Goal: Information Seeking & Learning: Learn about a topic

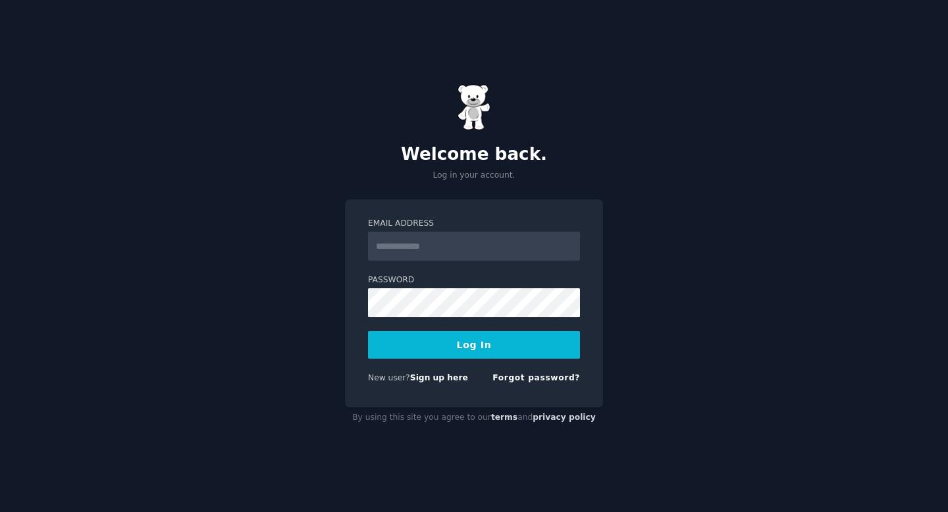
type input "**********"
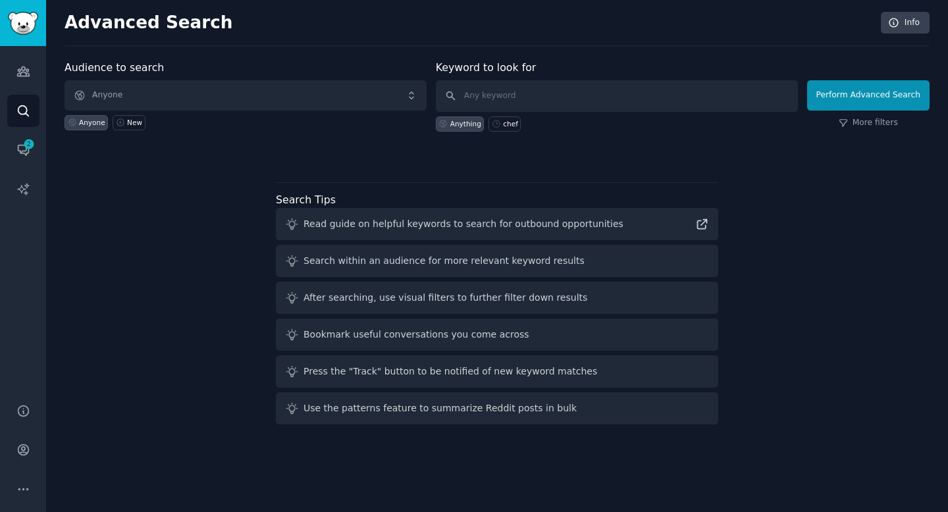
click at [157, 192] on div "Audience to search Anyone Anyone New Keyword to look for Anything chef Perform …" at bounding box center [497, 245] width 865 height 370
click at [20, 150] on icon "Sidebar" at bounding box center [23, 150] width 14 height 14
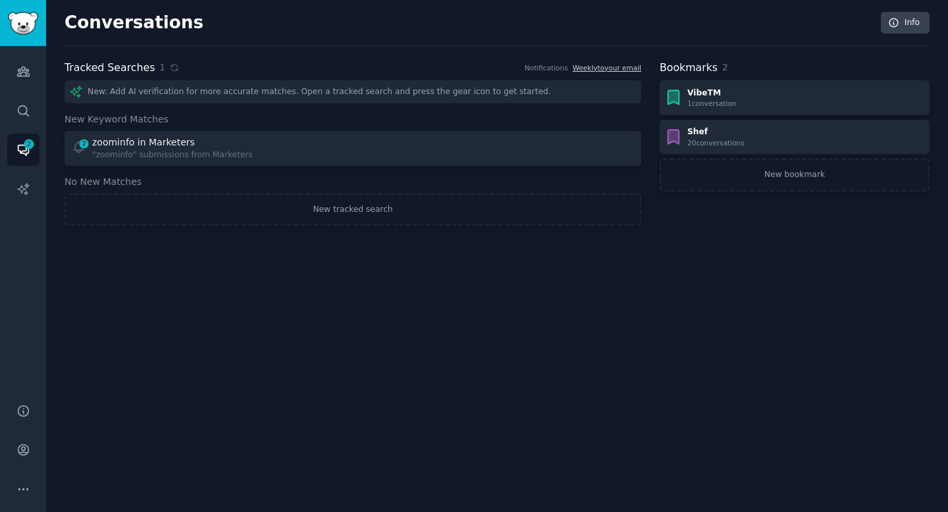
click at [55, 99] on div "Conversations Info Tracked Searches 1 Notifications Weekly to your email New: A…" at bounding box center [497, 256] width 902 height 512
click at [21, 106] on icon "Sidebar" at bounding box center [23, 110] width 11 height 11
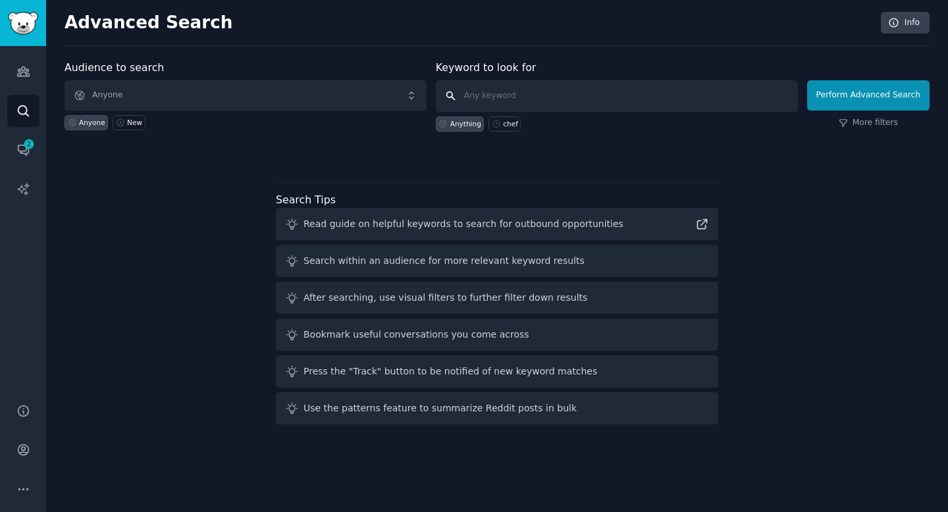
click at [520, 91] on input "text" at bounding box center [617, 96] width 362 height 32
click at [101, 243] on div "Audience to search Anyone Anyone New Keyword to look for Anything chef Perform …" at bounding box center [497, 245] width 865 height 370
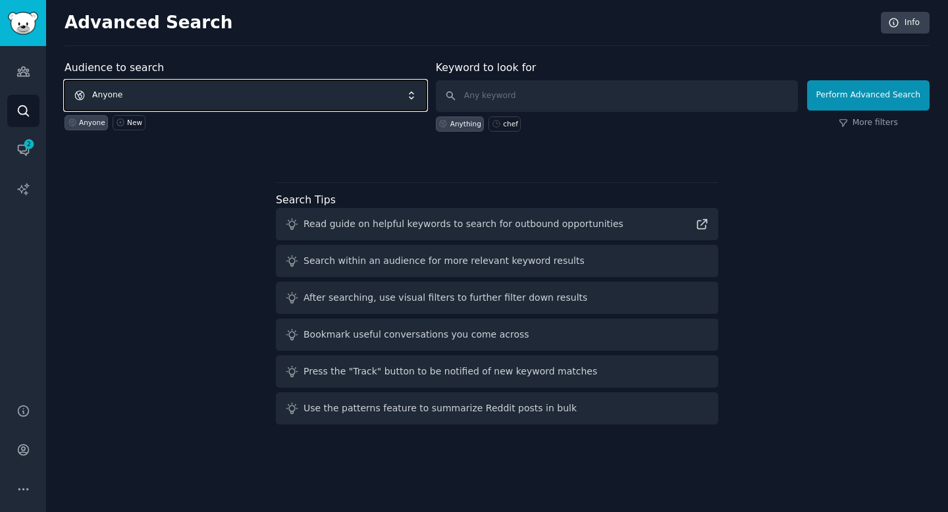
click at [173, 96] on span "Anyone" at bounding box center [246, 95] width 362 height 30
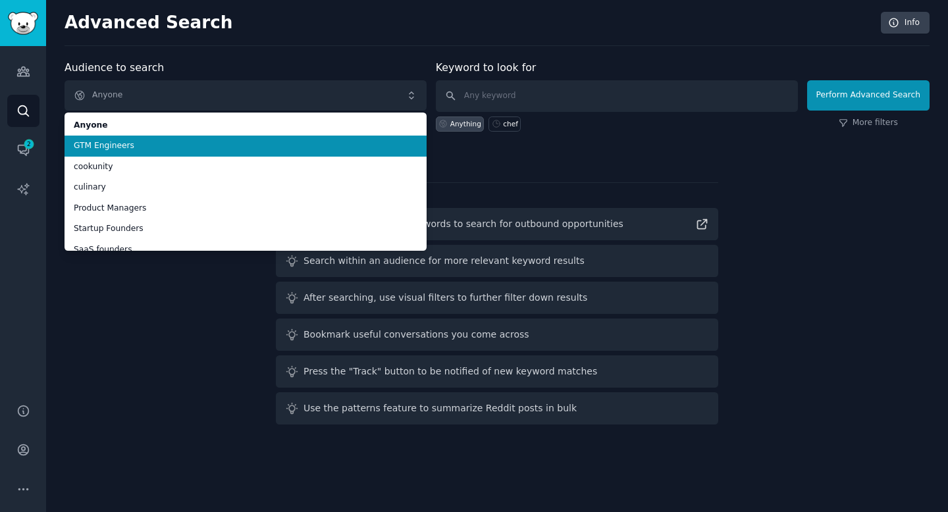
click at [163, 143] on span "GTM Engineers" at bounding box center [246, 146] width 344 height 12
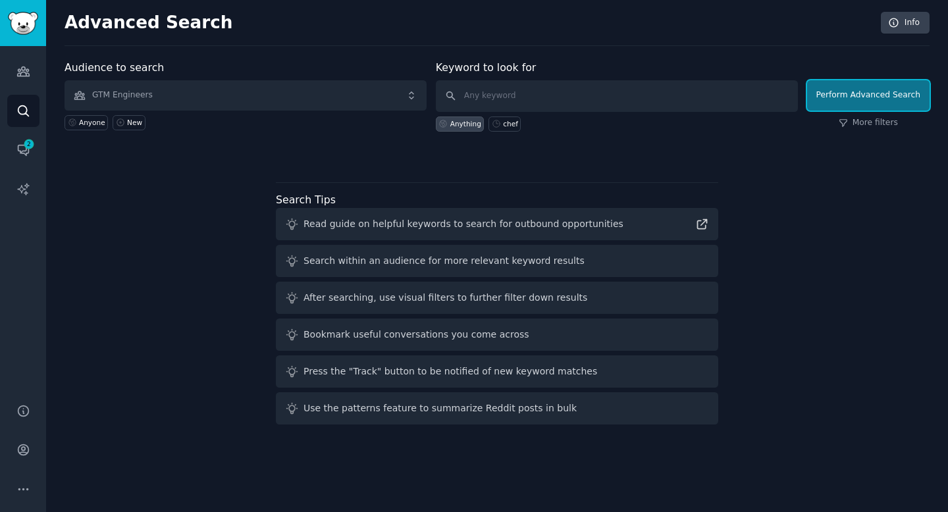
click at [843, 97] on button "Perform Advanced Search" at bounding box center [868, 95] width 122 height 30
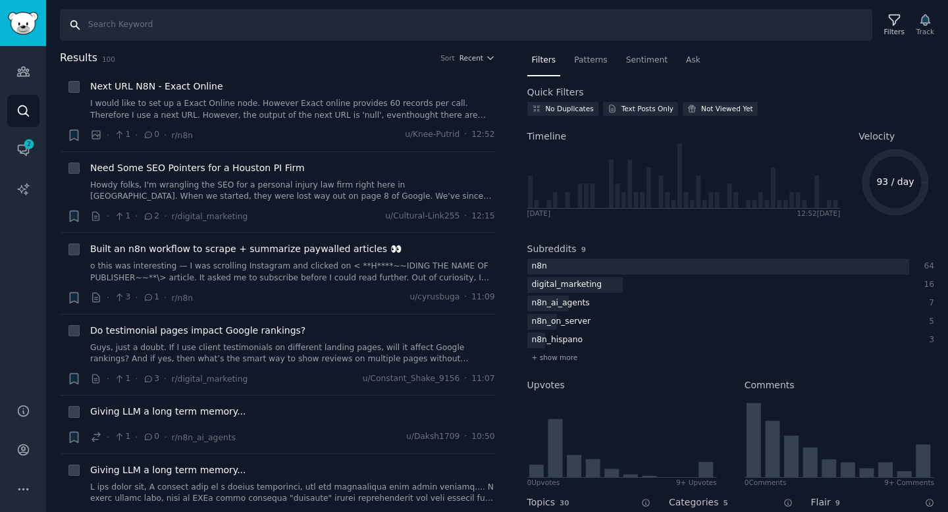
click at [249, 30] on input "Search" at bounding box center [466, 25] width 812 height 32
click at [25, 111] on icon "Sidebar" at bounding box center [23, 110] width 11 height 11
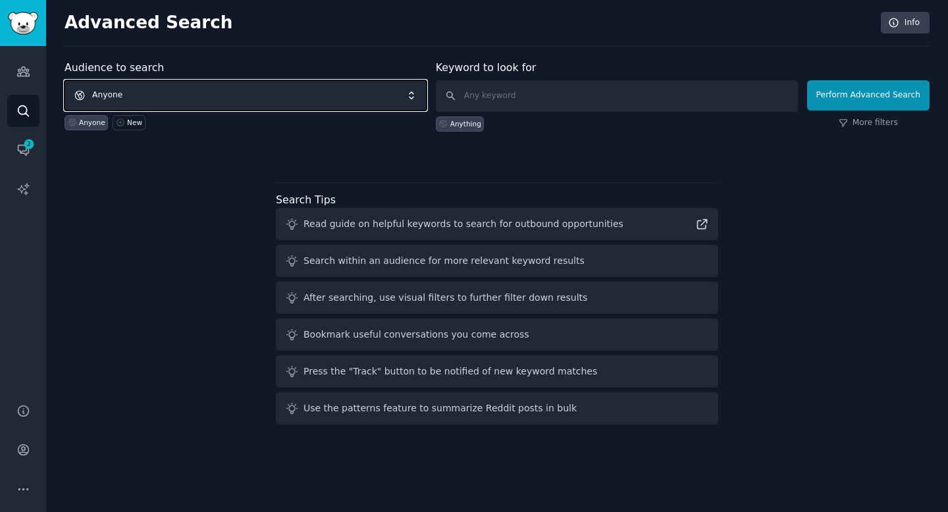
click at [304, 99] on span "Anyone" at bounding box center [246, 95] width 362 height 30
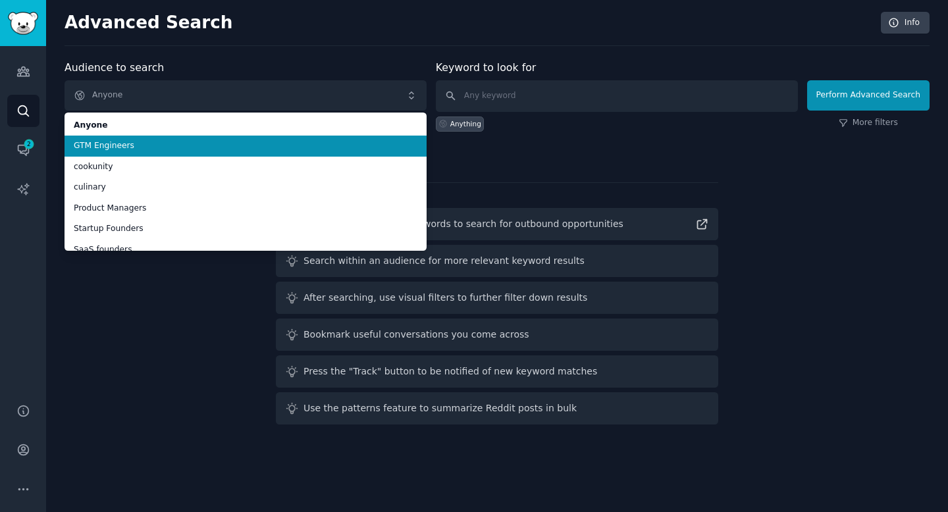
click at [284, 151] on span "GTM Engineers" at bounding box center [246, 146] width 344 height 12
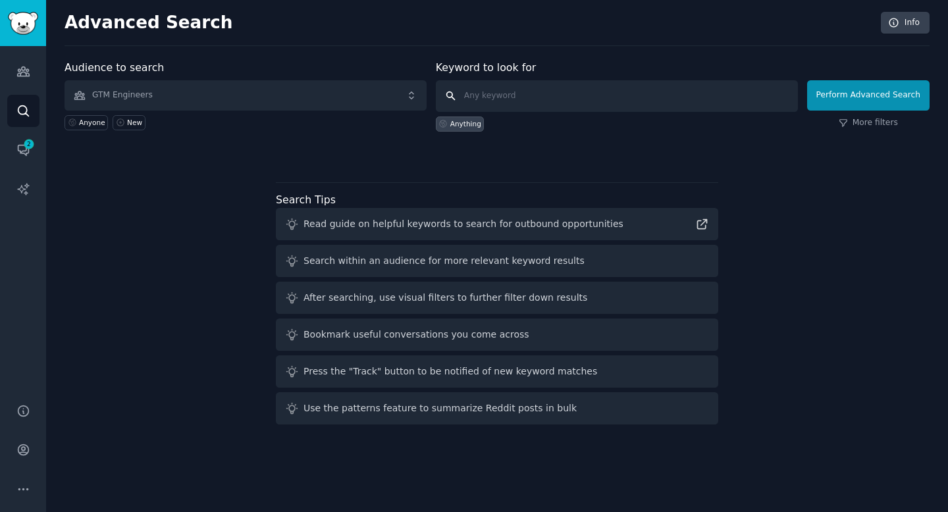
click at [633, 97] on input "text" at bounding box center [617, 96] width 362 height 32
click at [463, 128] on div "Anything" at bounding box center [465, 123] width 31 height 9
click at [625, 105] on input "text" at bounding box center [617, 96] width 362 height 32
click at [880, 97] on button "Perform Advanced Search" at bounding box center [868, 95] width 122 height 30
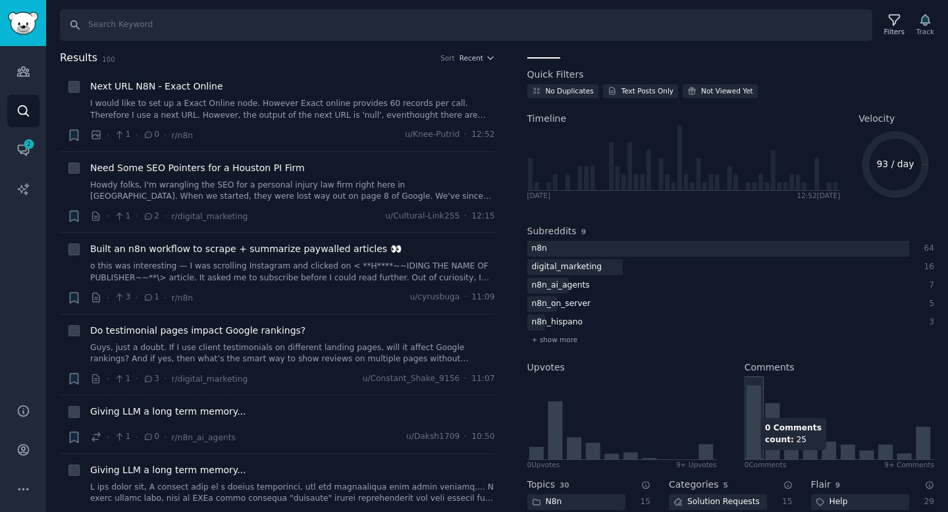
scroll to position [16, 0]
click at [641, 268] on div "digital_marketing" at bounding box center [718, 269] width 382 height 16
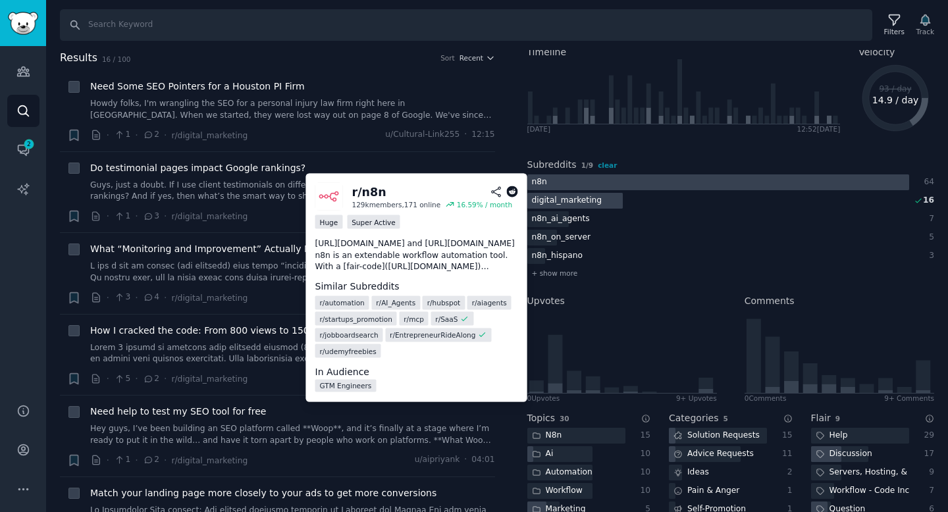
scroll to position [85, 0]
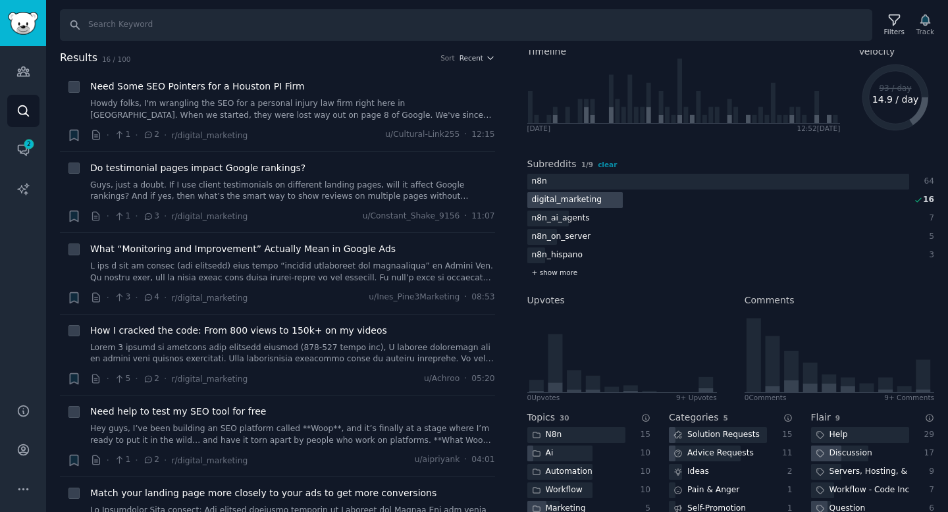
click at [563, 270] on span "+ show more" at bounding box center [555, 272] width 46 height 9
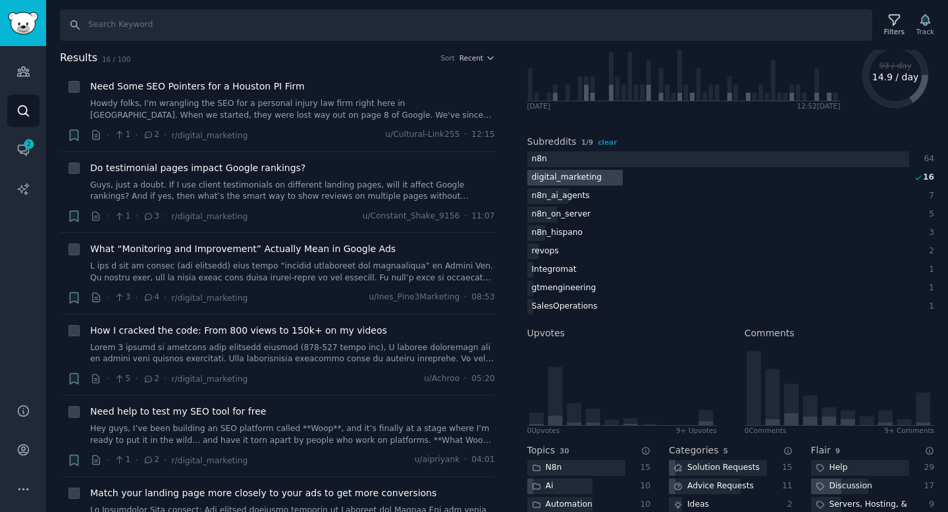
scroll to position [118, 0]
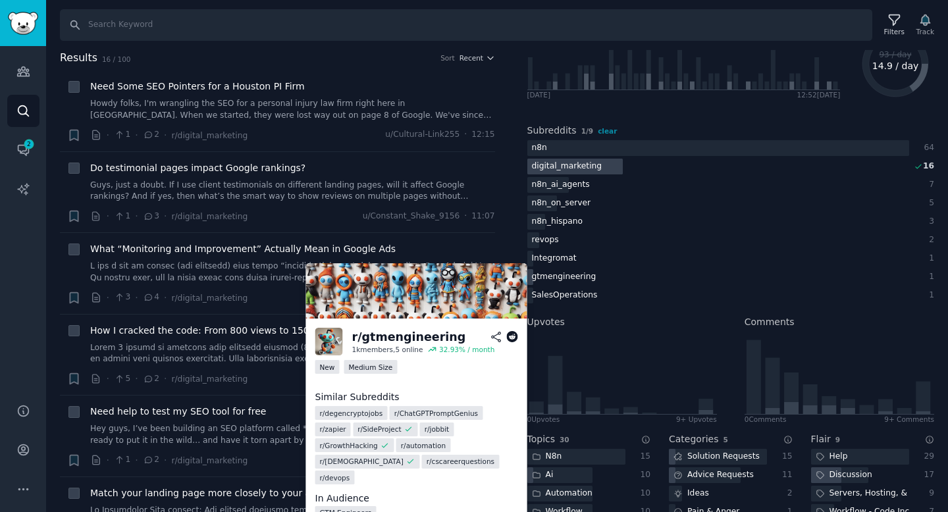
click at [566, 175] on div "gtmengineering" at bounding box center [567, 167] width 80 height 16
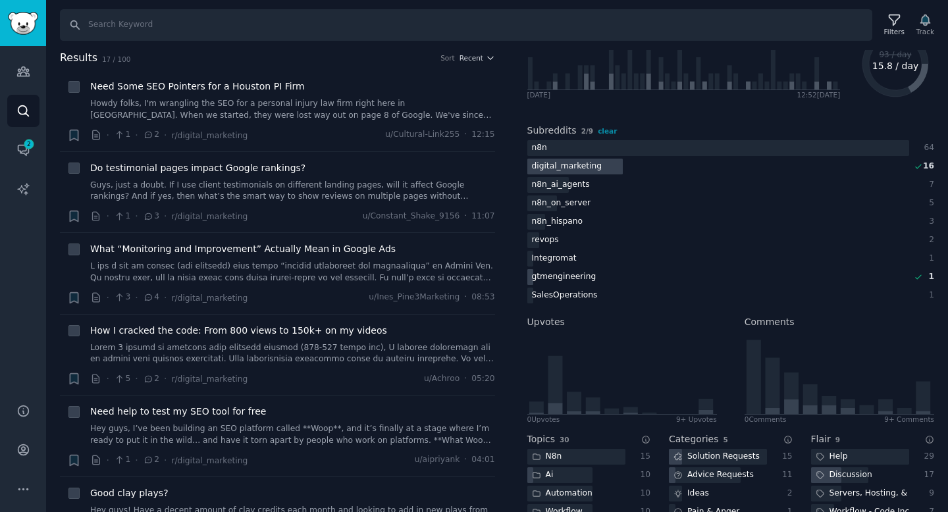
click at [558, 278] on div "gtmengineering" at bounding box center [564, 277] width 74 height 16
click at [546, 175] on div "gtmengineering" at bounding box center [567, 167] width 80 height 16
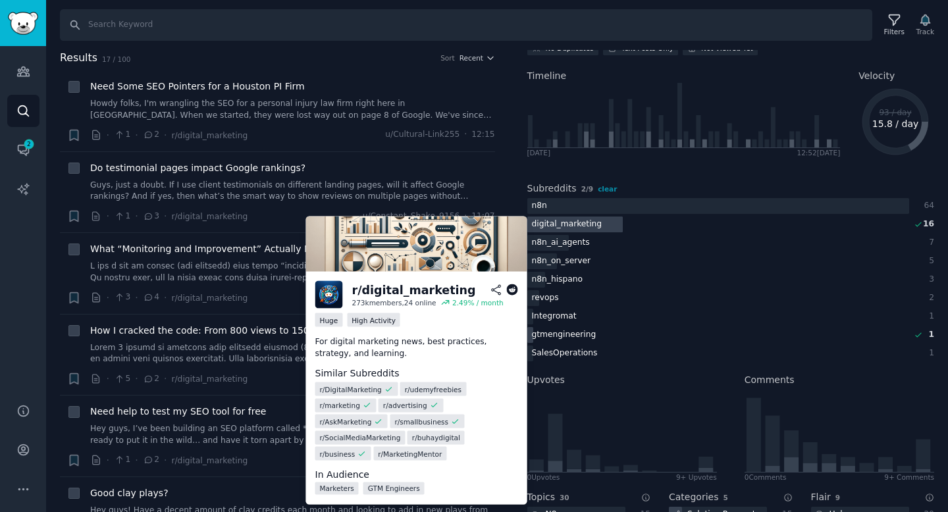
click at [560, 223] on div "digital_marketing" at bounding box center [567, 225] width 80 height 16
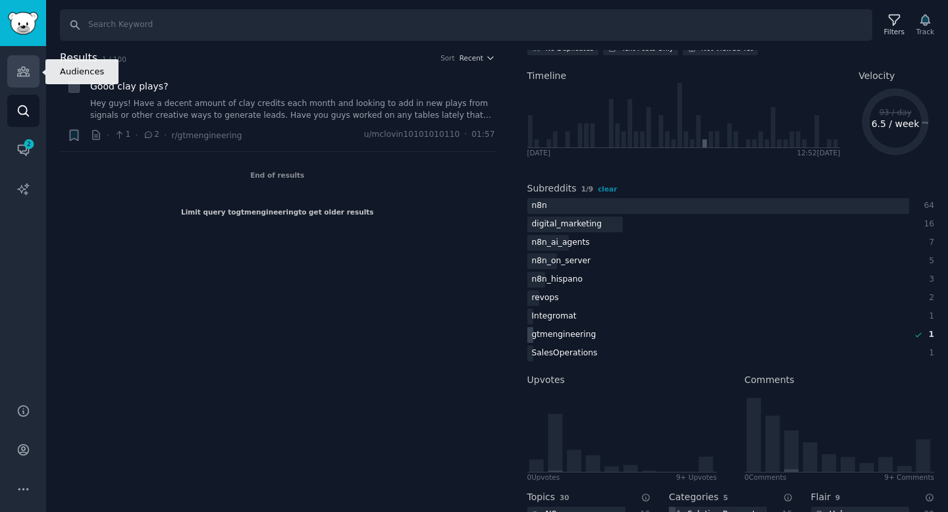
click at [26, 78] on icon "Sidebar" at bounding box center [23, 72] width 14 height 14
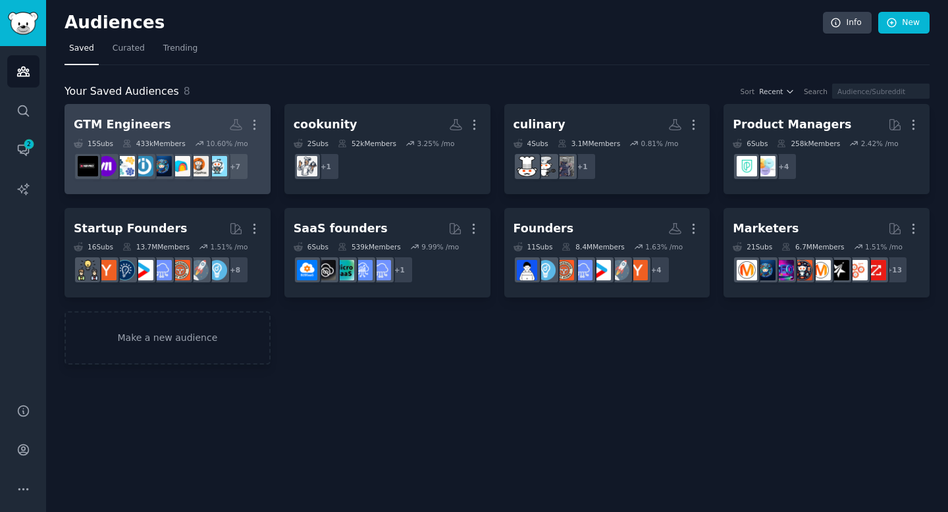
click at [176, 127] on h2 "GTM Engineers More" at bounding box center [168, 124] width 188 height 23
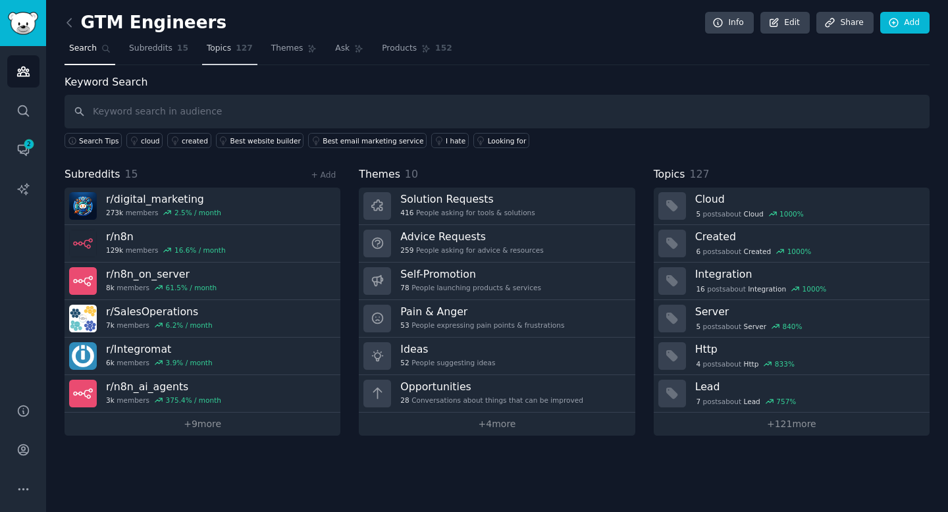
click at [228, 41] on link "Topics 127" at bounding box center [229, 51] width 55 height 27
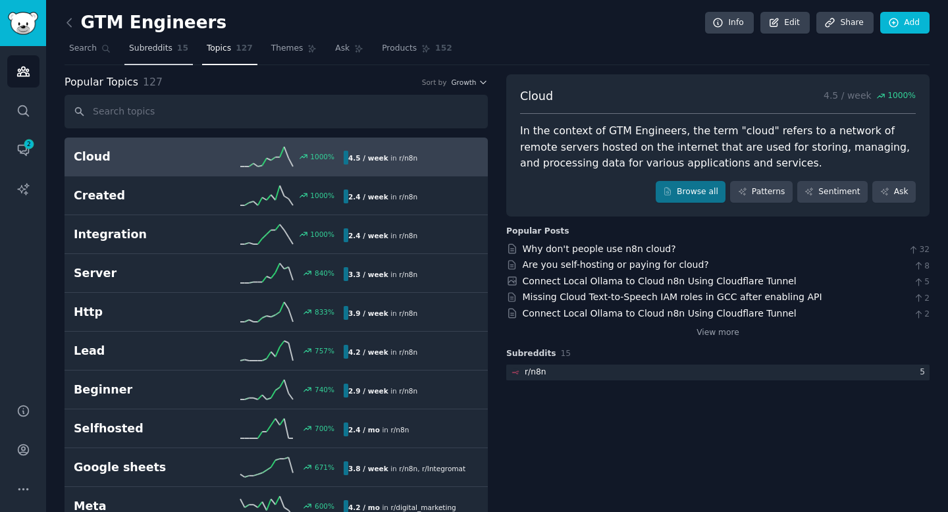
click at [177, 47] on span "15" at bounding box center [182, 49] width 11 height 12
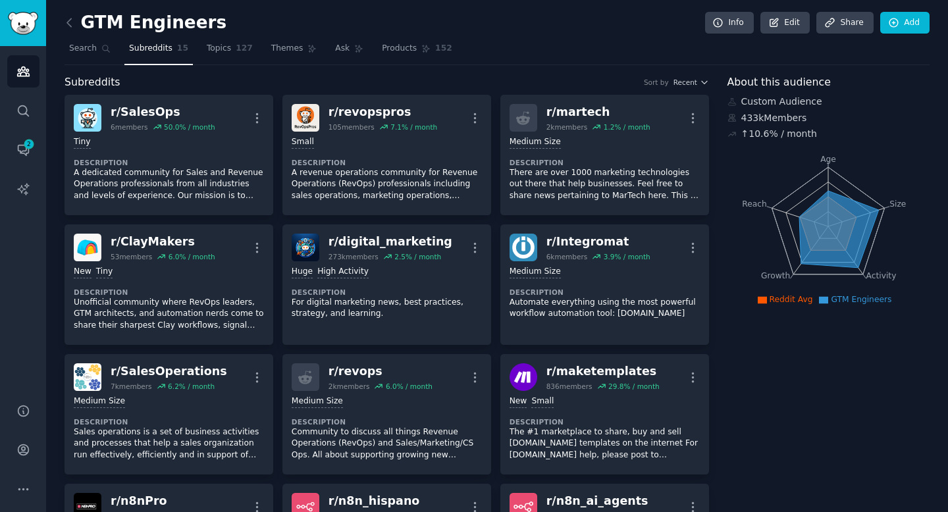
click at [463, 14] on div "GTM Engineers Info Edit Share Add" at bounding box center [497, 25] width 865 height 27
click at [10, 70] on link "Audiences" at bounding box center [23, 71] width 32 height 32
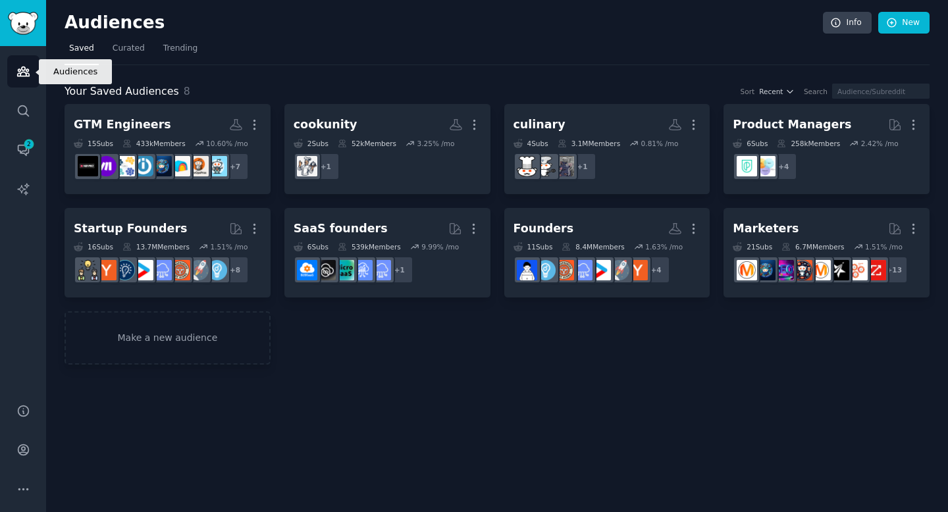
click at [13, 70] on link "Audiences" at bounding box center [23, 71] width 32 height 32
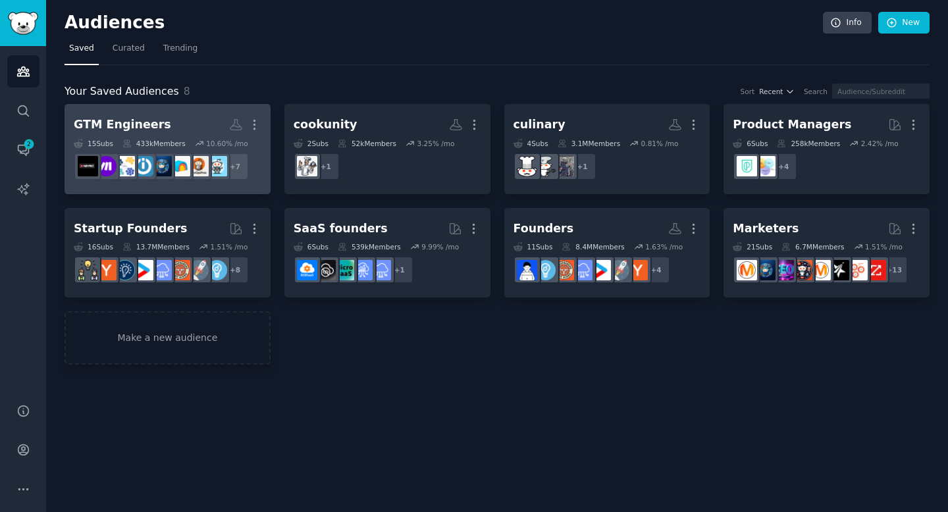
click at [166, 137] on div "GTM Engineers More 15 Sub s 433k Members 10.60 % /mo + 7" at bounding box center [168, 149] width 188 height 72
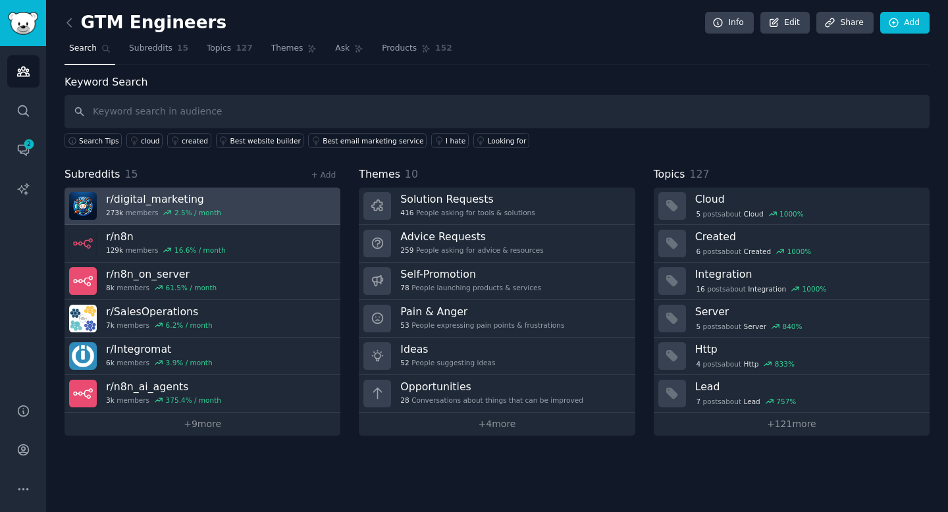
click at [207, 202] on h3 "r/ digital_marketing" at bounding box center [163, 199] width 115 height 14
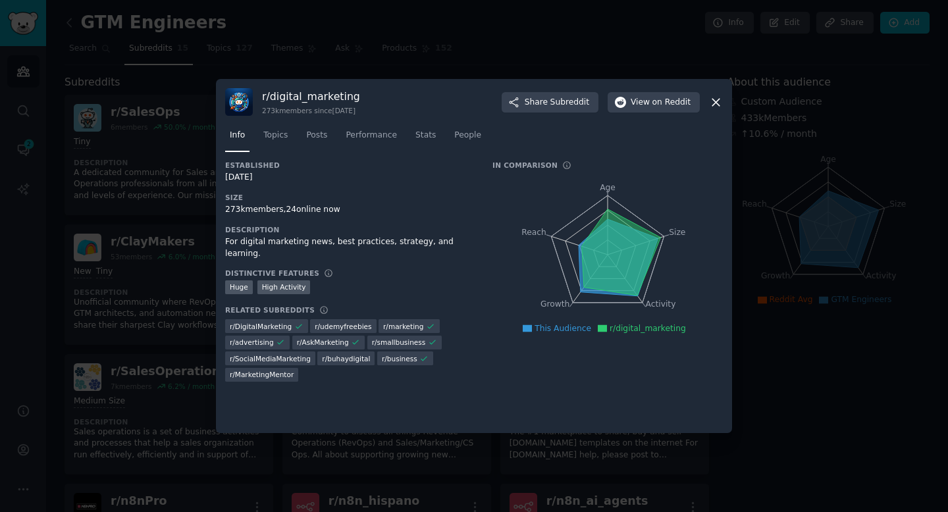
click at [747, 204] on div at bounding box center [474, 256] width 948 height 512
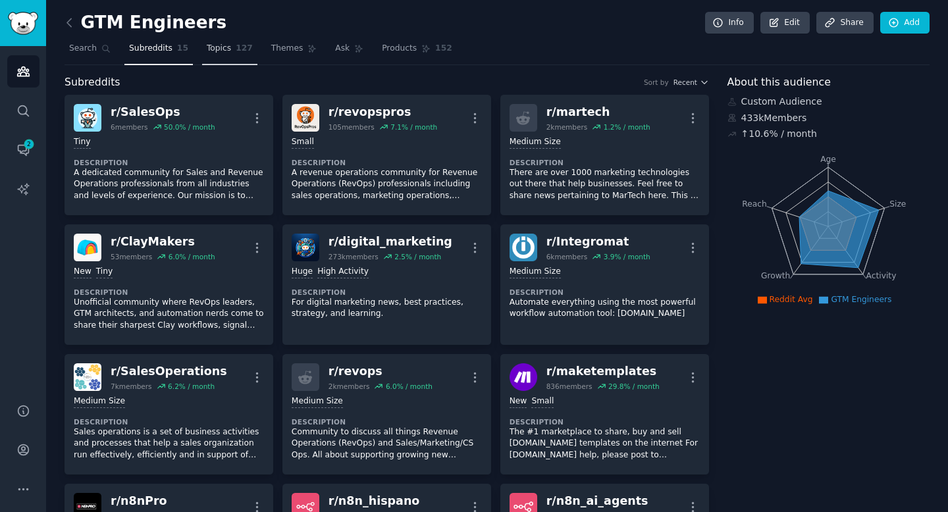
click at [222, 53] on span "Topics" at bounding box center [219, 49] width 24 height 12
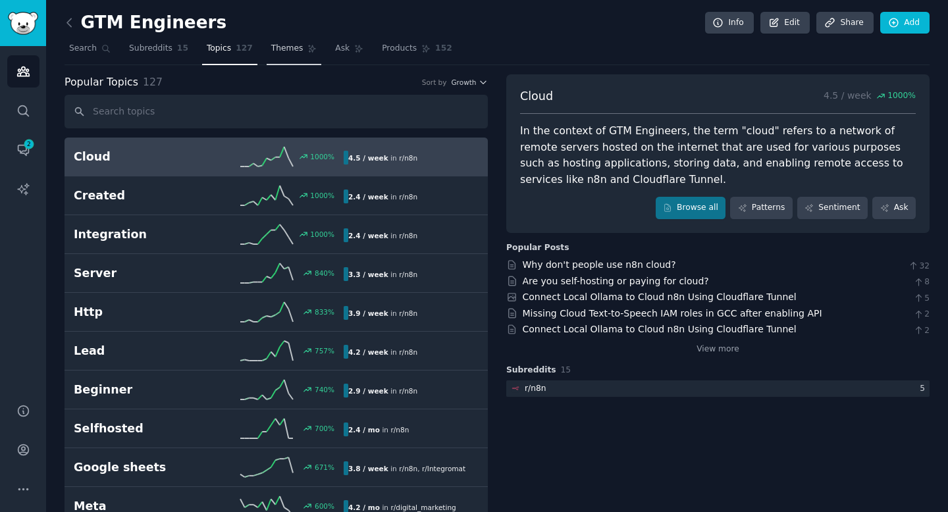
click at [280, 51] on span "Themes" at bounding box center [287, 49] width 32 height 12
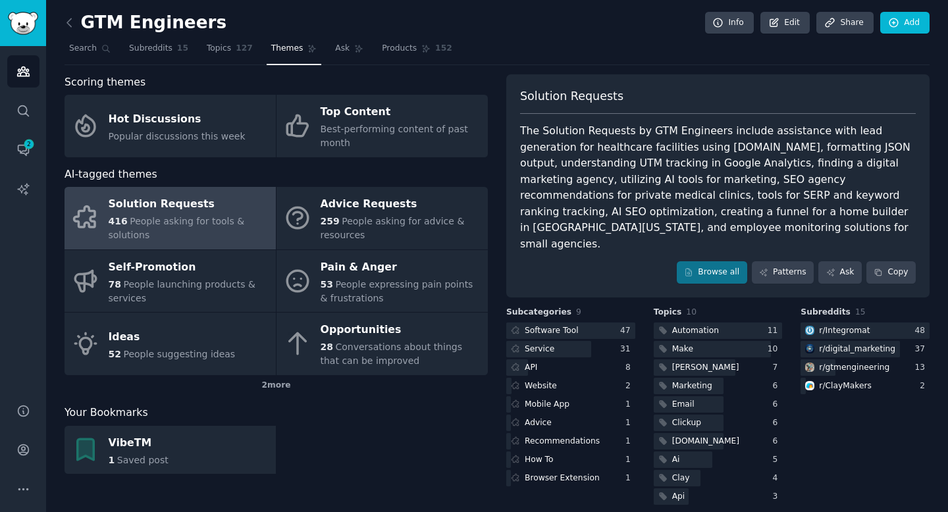
click at [595, 190] on div "The Solution Requests by GTM Engineers include assistance with lead generation …" at bounding box center [718, 187] width 396 height 129
click at [710, 261] on link "Browse all" at bounding box center [712, 272] width 70 height 22
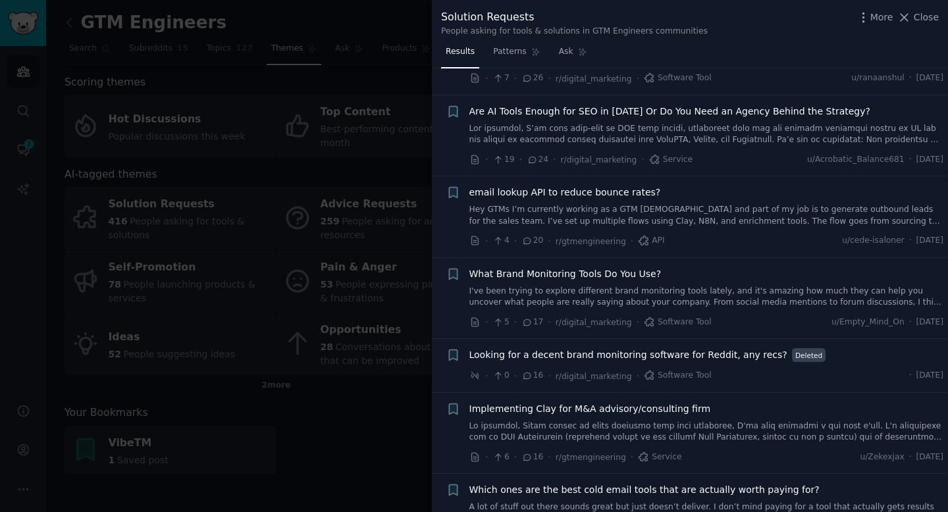
scroll to position [863, 0]
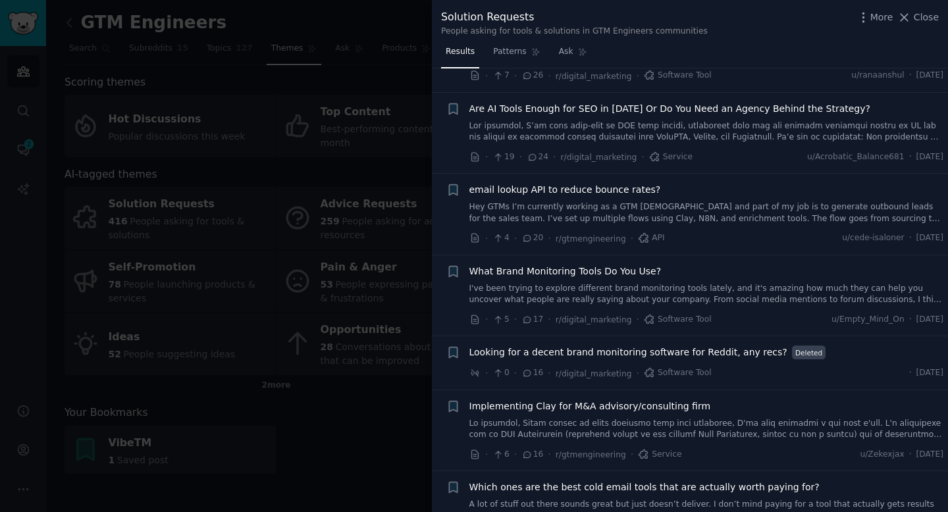
click at [343, 271] on div at bounding box center [474, 256] width 948 height 512
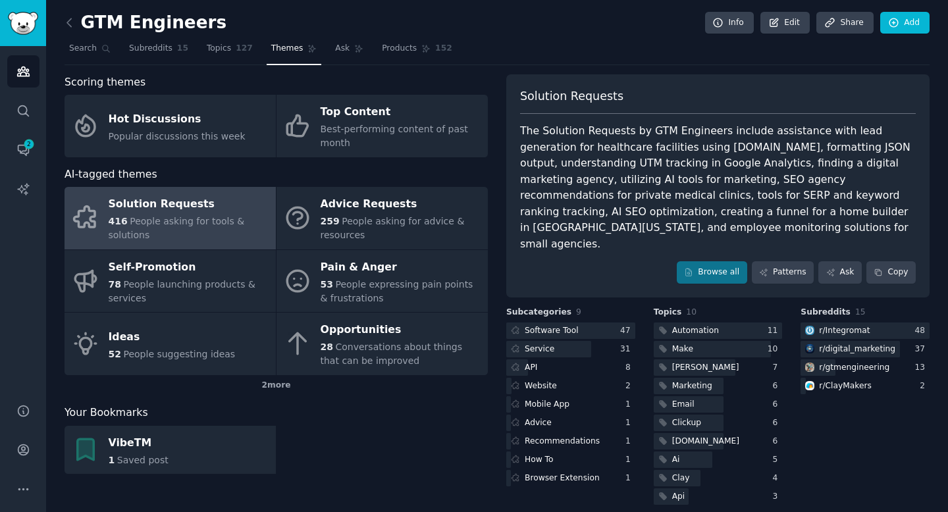
click at [194, 233] on div "416 People asking for tools & solutions" at bounding box center [189, 229] width 161 height 28
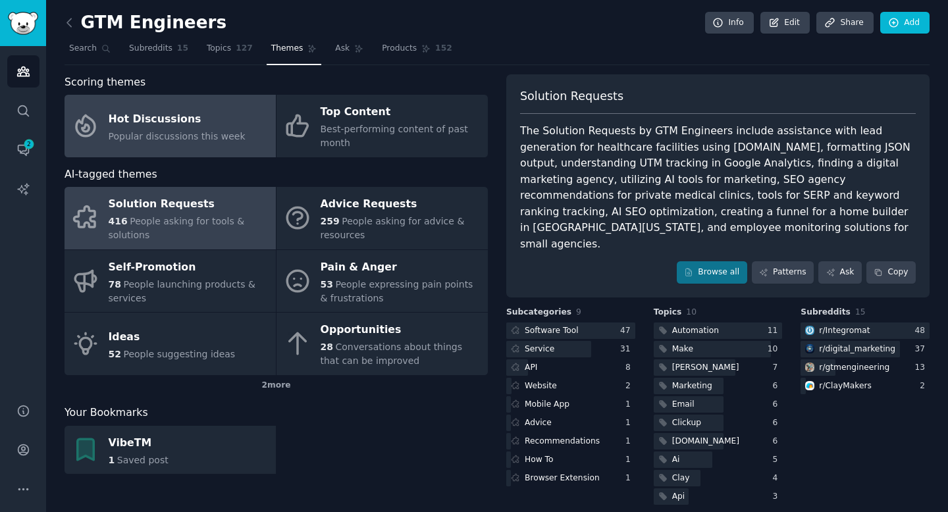
click at [196, 114] on div "Hot Discussions" at bounding box center [177, 119] width 137 height 21
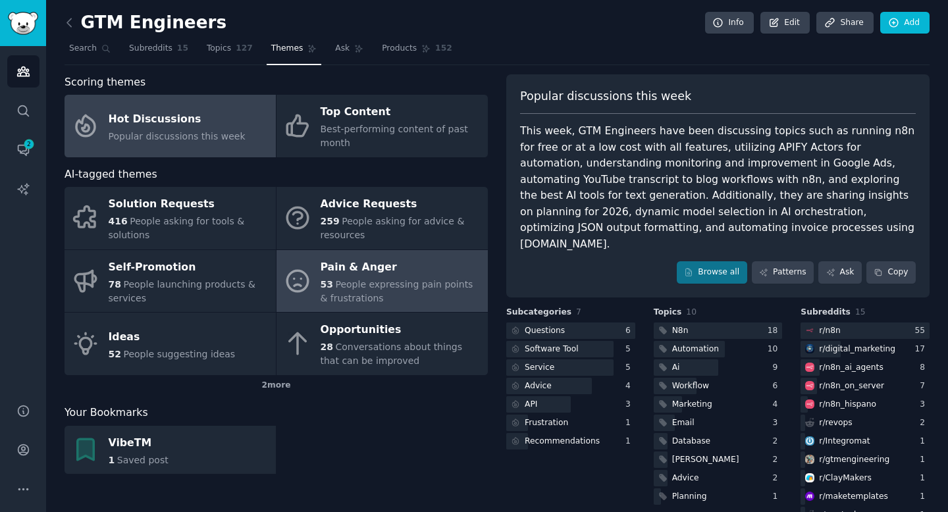
click at [384, 284] on span "People expressing pain points & frustrations" at bounding box center [397, 291] width 153 height 24
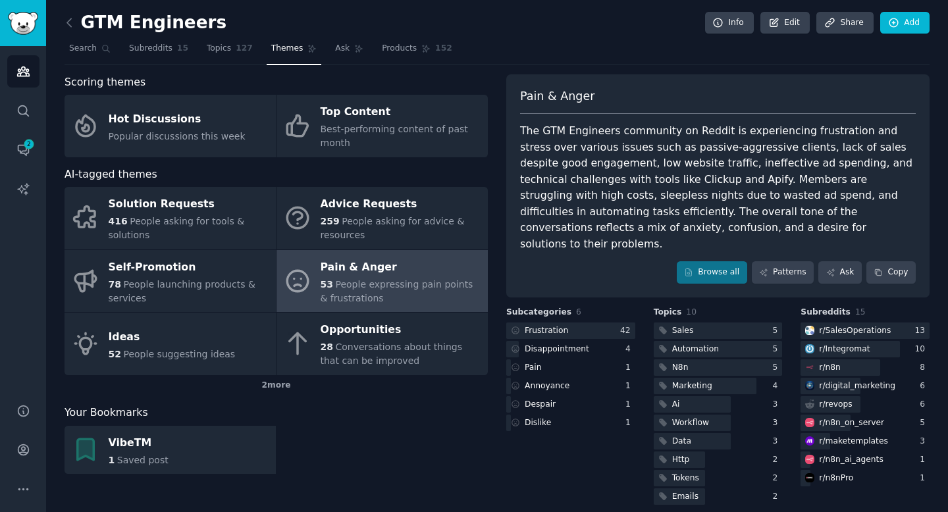
click at [498, 206] on div "Scoring themes Hot Discussions Popular discussions this week Top Content Best-p…" at bounding box center [497, 290] width 865 height 433
click at [489, 240] on div "Scoring themes Hot Discussions Popular discussions this week Top Content Best-p…" at bounding box center [497, 290] width 865 height 433
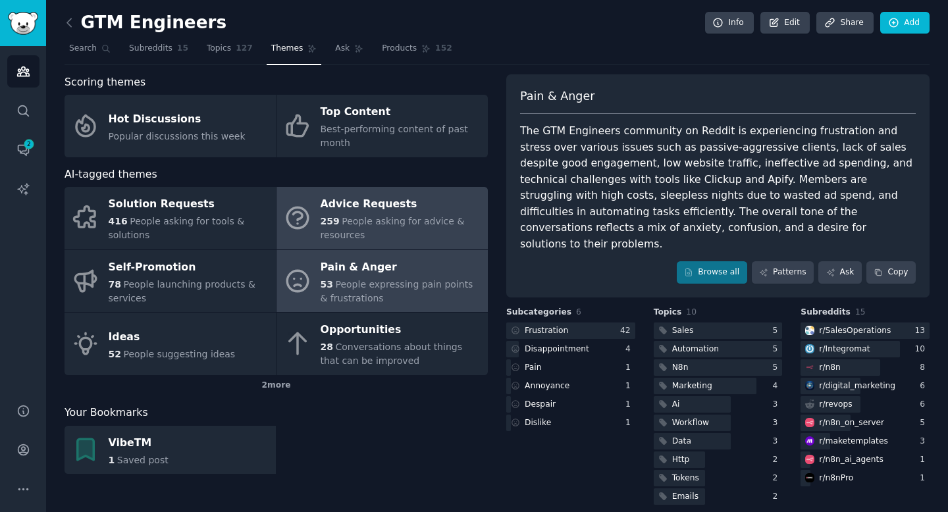
click at [397, 210] on div "Advice Requests" at bounding box center [401, 204] width 161 height 21
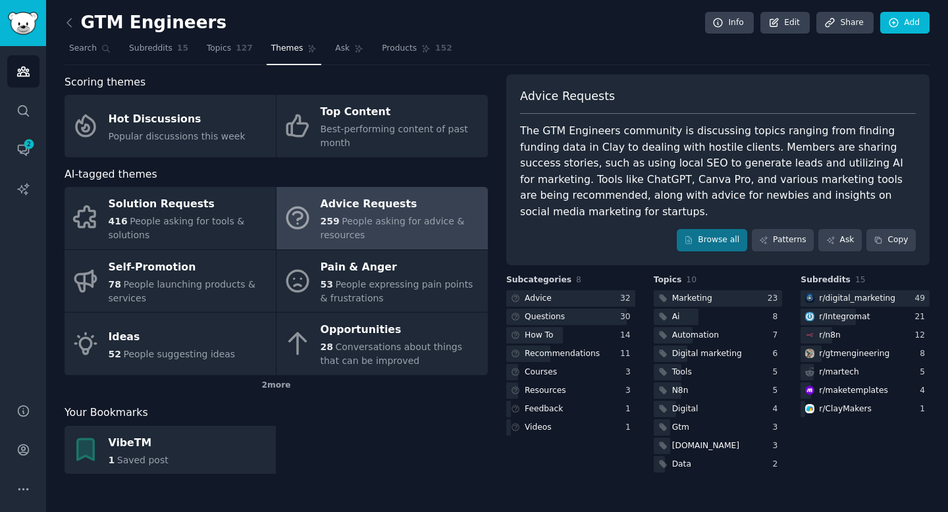
click at [496, 437] on div "Scoring themes Hot Discussions Popular discussions this week Top Content Best-p…" at bounding box center [497, 278] width 865 height 409
click at [451, 434] on div "VibeTM 1 Saved post" at bounding box center [276, 450] width 423 height 49
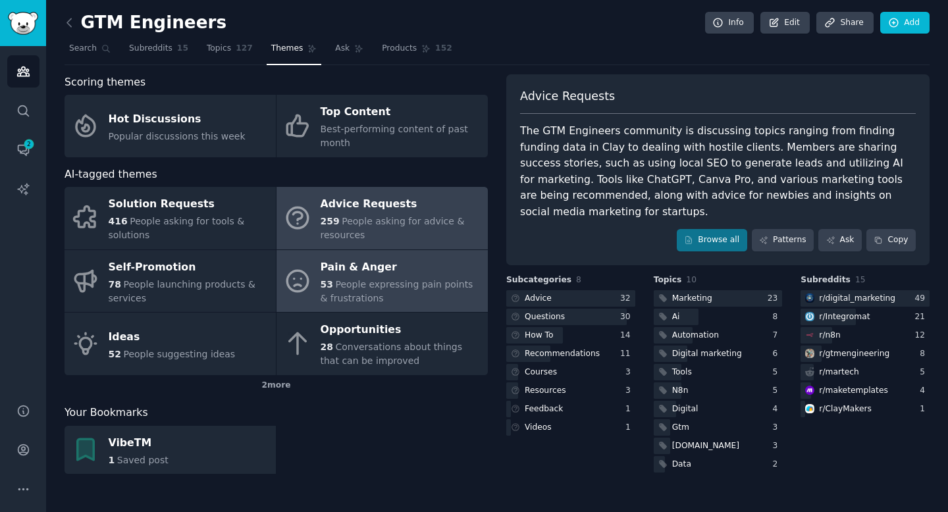
click at [372, 287] on span "People expressing pain points & frustrations" at bounding box center [397, 291] width 153 height 24
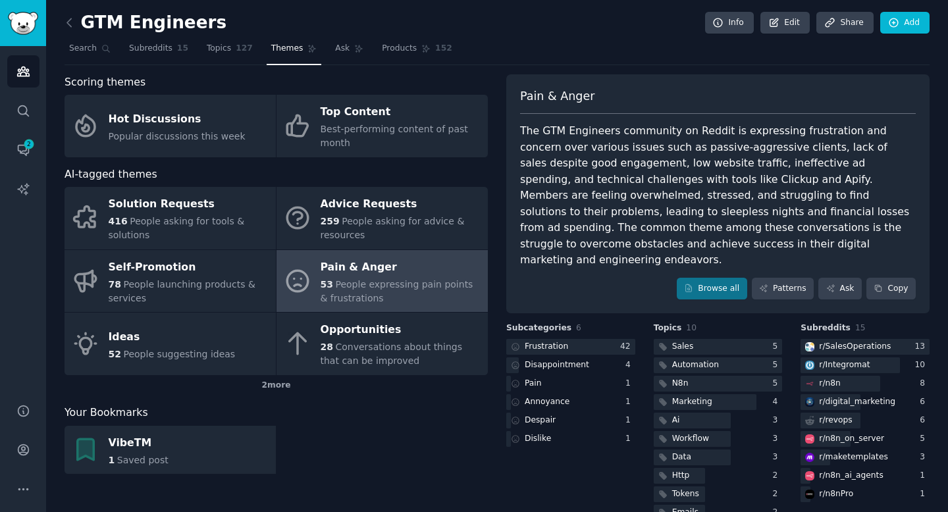
scroll to position [13, 0]
